Goal: Communication & Community: Answer question/provide support

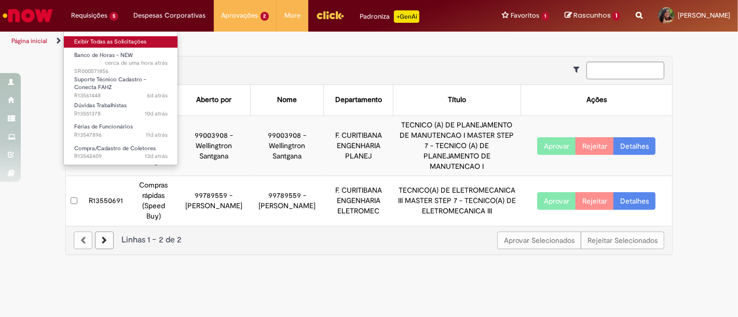
click at [90, 42] on link "Exibir Todas as Solicitações" at bounding box center [121, 41] width 114 height 11
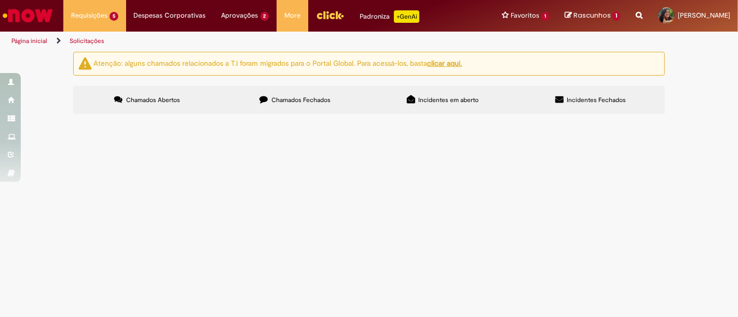
click at [445, 64] on u "clicar aqui." at bounding box center [444, 63] width 35 height 9
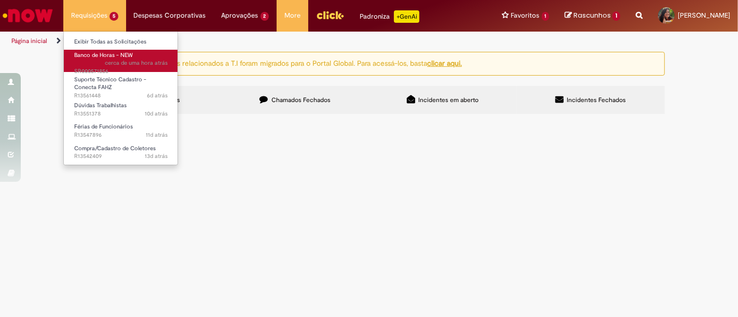
click at [98, 54] on span "Banco de Horas - NEW" at bounding box center [103, 55] width 59 height 8
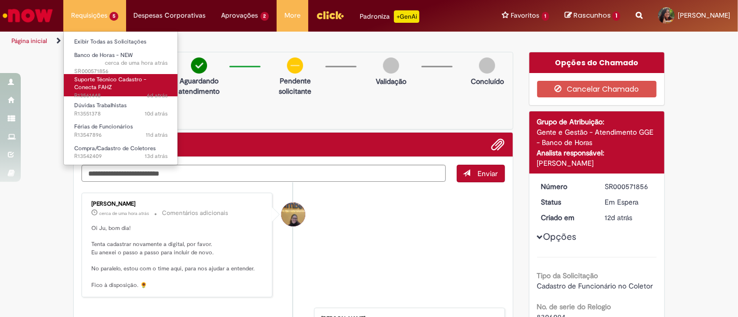
click at [104, 88] on span "Suporte Técnico Cadastro - Conecta FAHZ" at bounding box center [110, 84] width 72 height 16
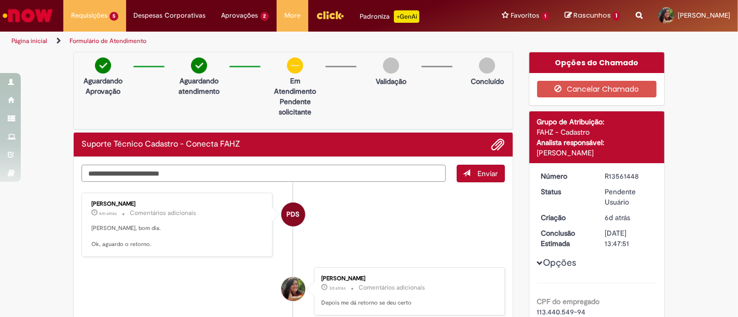
click at [308, 170] on textarea "Digite sua mensagem aqui..." at bounding box center [263, 173] width 364 height 17
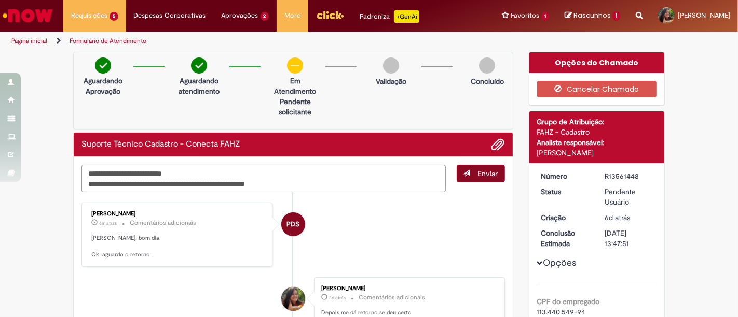
type textarea "**********"
click at [464, 170] on span "submit" at bounding box center [466, 173] width 7 height 7
